Goal: Find specific page/section: Find specific page/section

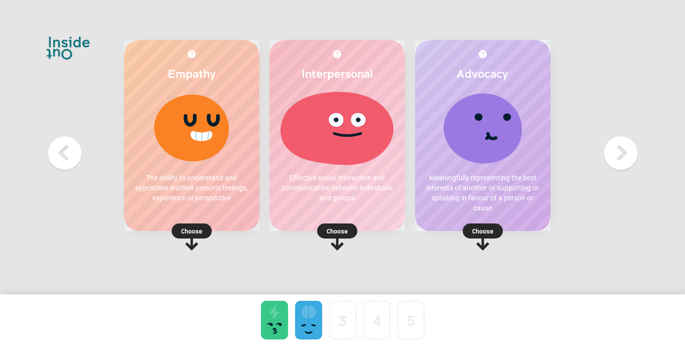
click at [362, 308] on div "4" at bounding box center [377, 320] width 34 height 39
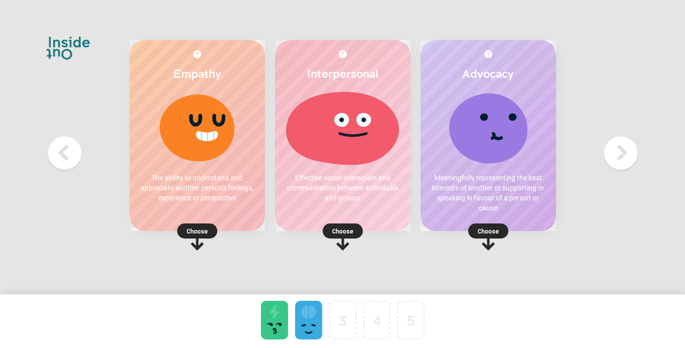
click at [270, 335] on div at bounding box center [274, 320] width 27 height 39
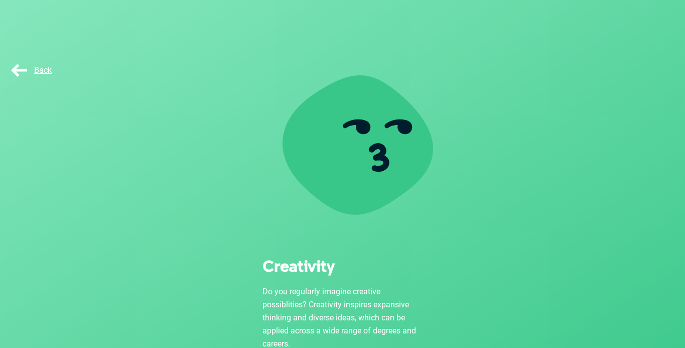
click at [25, 62] on div "Back" at bounding box center [34, 70] width 50 height 20
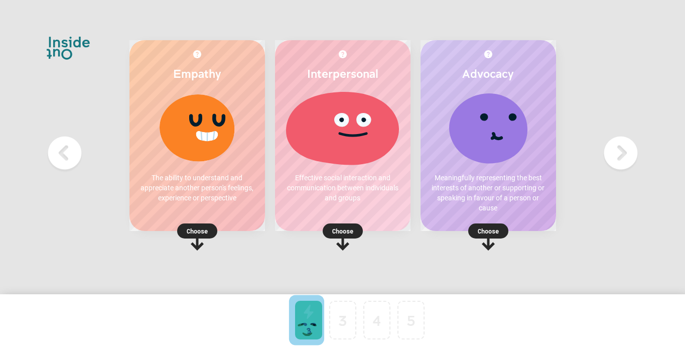
drag, startPoint x: 311, startPoint y: 318, endPoint x: 269, endPoint y: 317, distance: 42.2
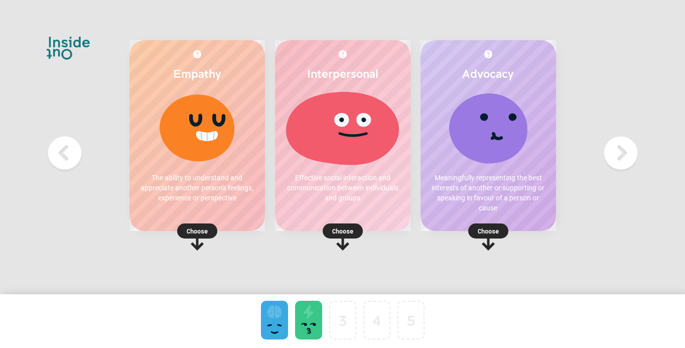
click at [352, 154] on div at bounding box center [342, 127] width 115 height 75
click at [350, 233] on p "Choose" at bounding box center [342, 231] width 135 height 10
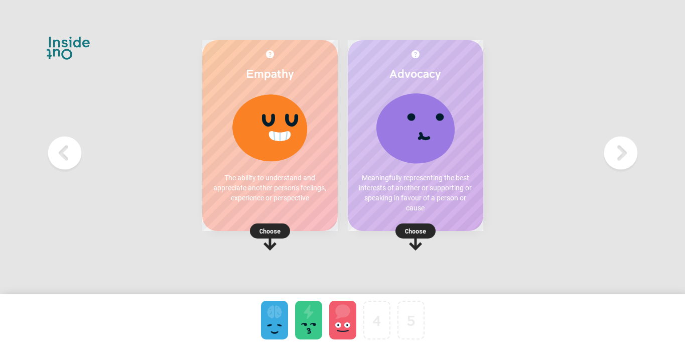
click at [412, 236] on rect at bounding box center [415, 230] width 40 height 15
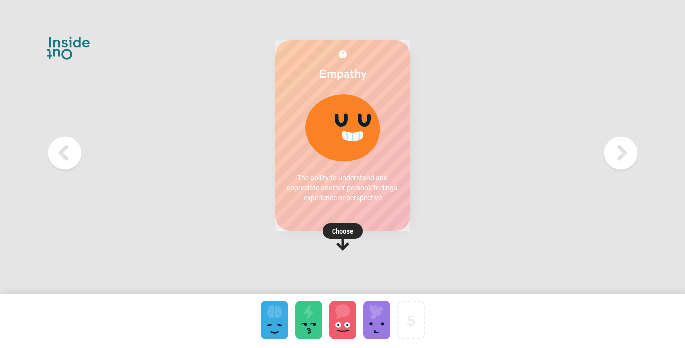
click at [340, 228] on p "Choose" at bounding box center [342, 231] width 135 height 10
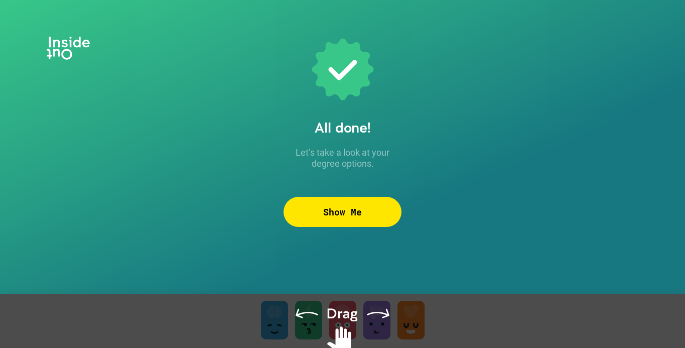
click at [377, 220] on div "Show Me" at bounding box center [343, 212] width 118 height 30
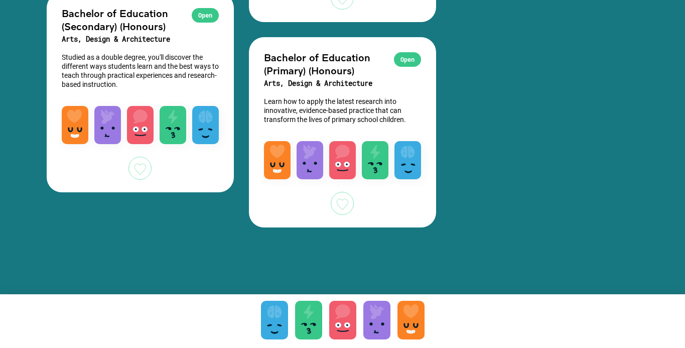
scroll to position [3119, 0]
